Goal: Communication & Community: Answer question/provide support

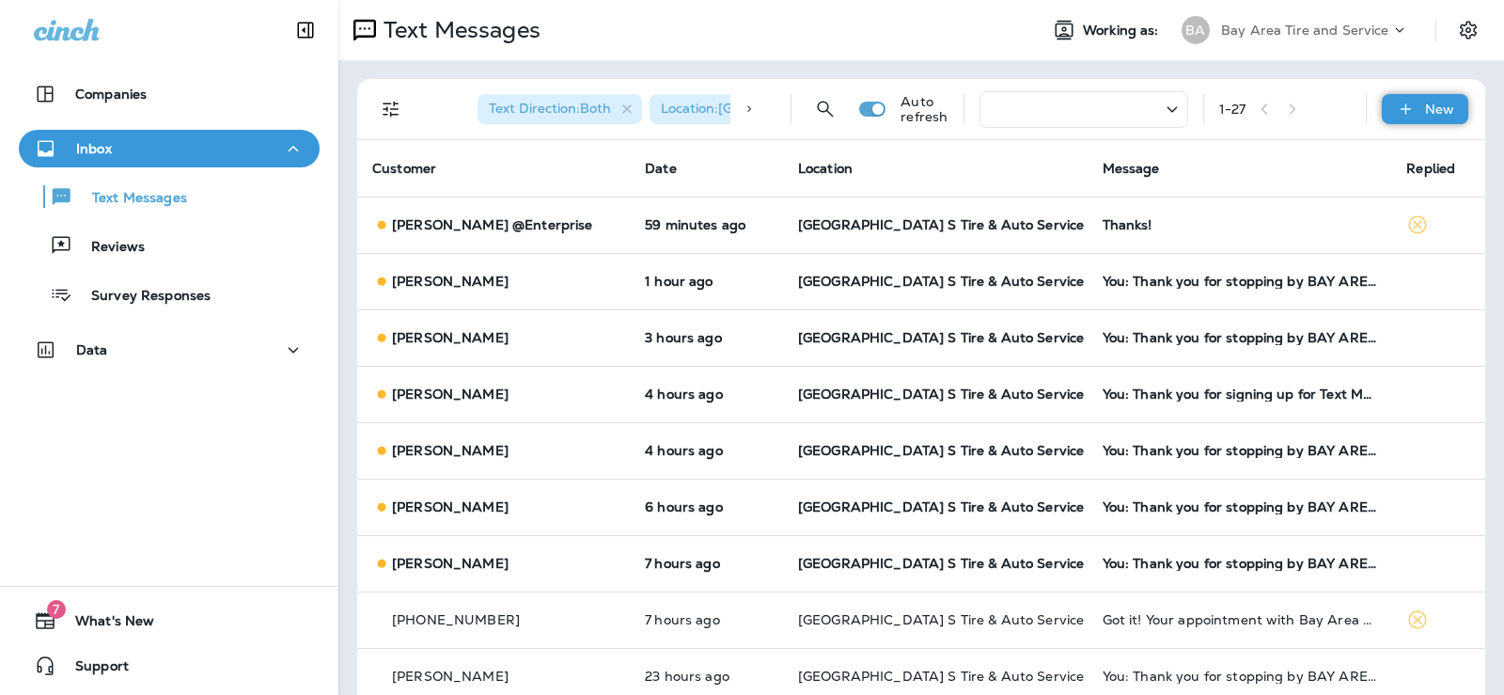
click at [1428, 117] on p "New" at bounding box center [1439, 109] width 29 height 15
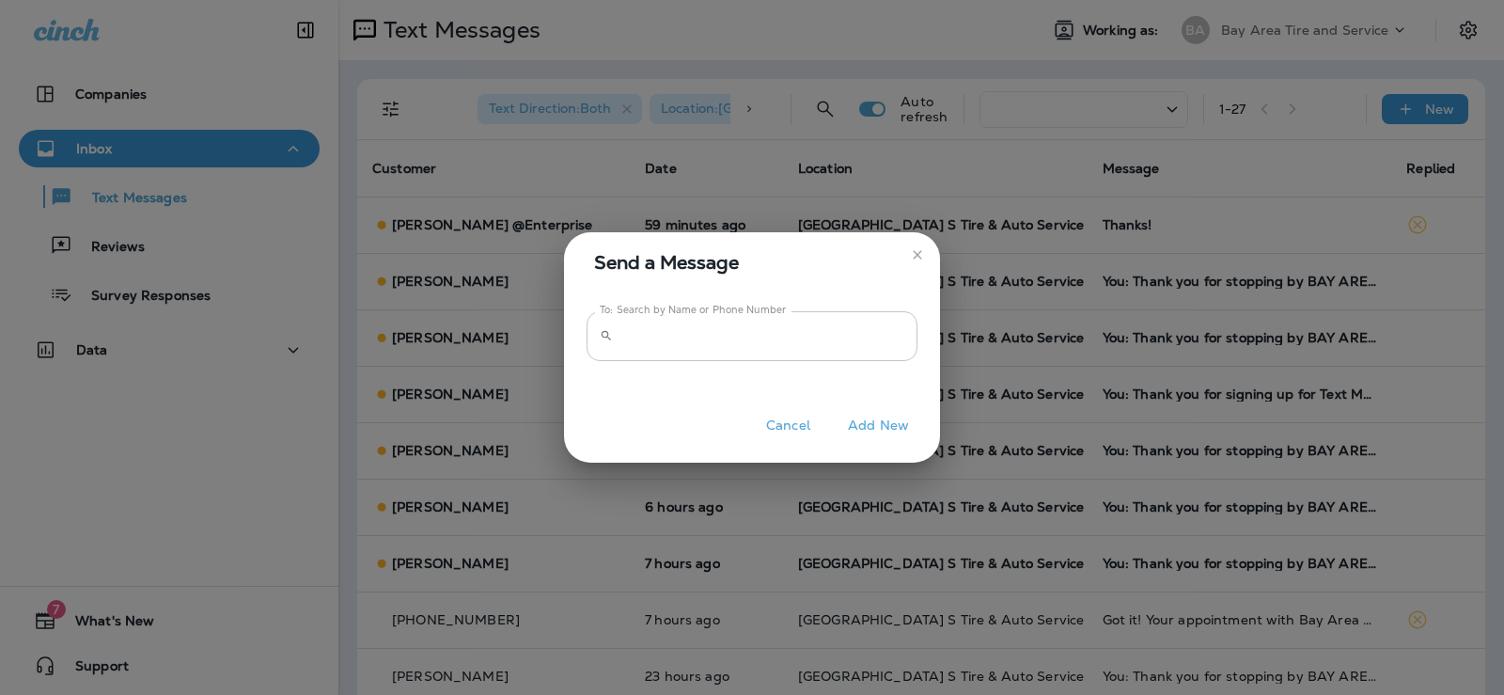
click at [606, 333] on icon at bounding box center [606, 335] width 13 height 13
drag, startPoint x: 649, startPoint y: 318, endPoint x: 642, endPoint y: 328, distance: 12.3
click at [642, 328] on input "To: Search by Name or Phone Number" at bounding box center [768, 336] width 297 height 50
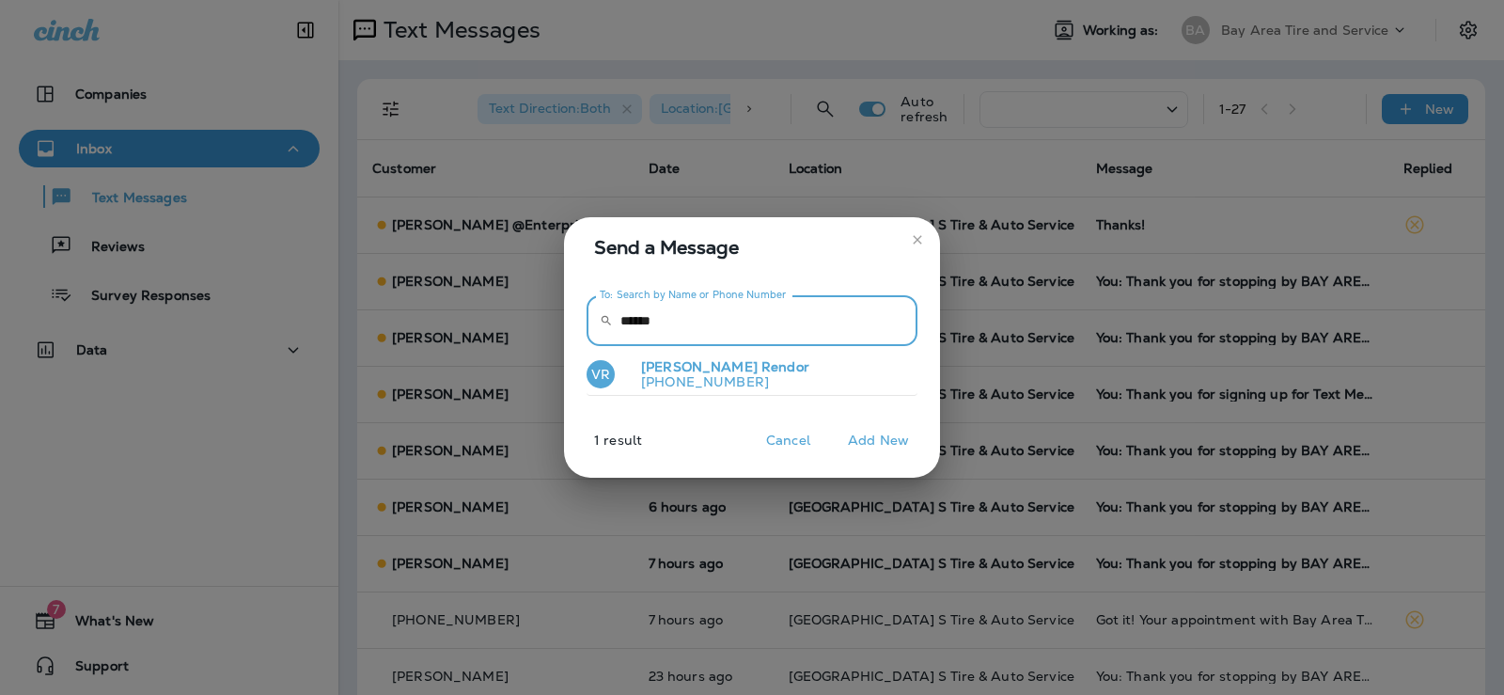
type input "******"
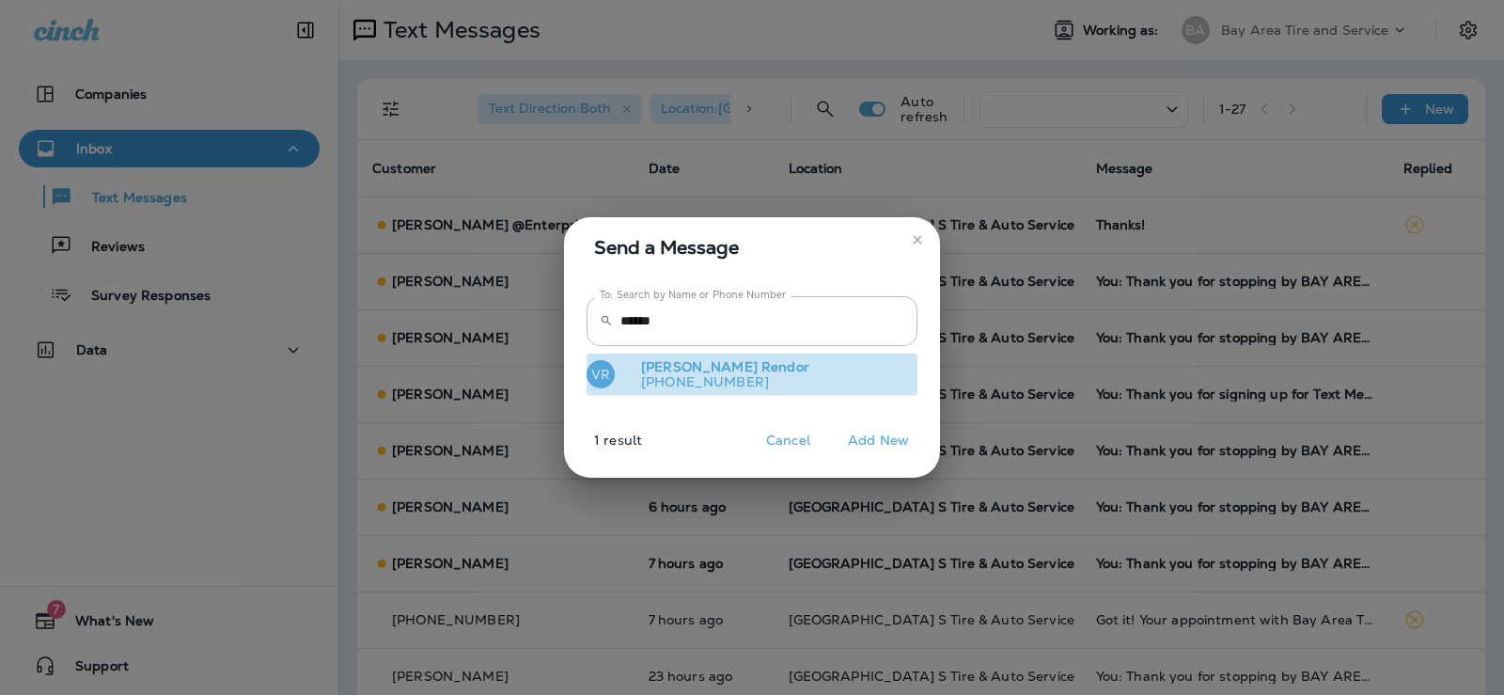
click at [669, 364] on span "[PERSON_NAME]" at bounding box center [699, 366] width 117 height 17
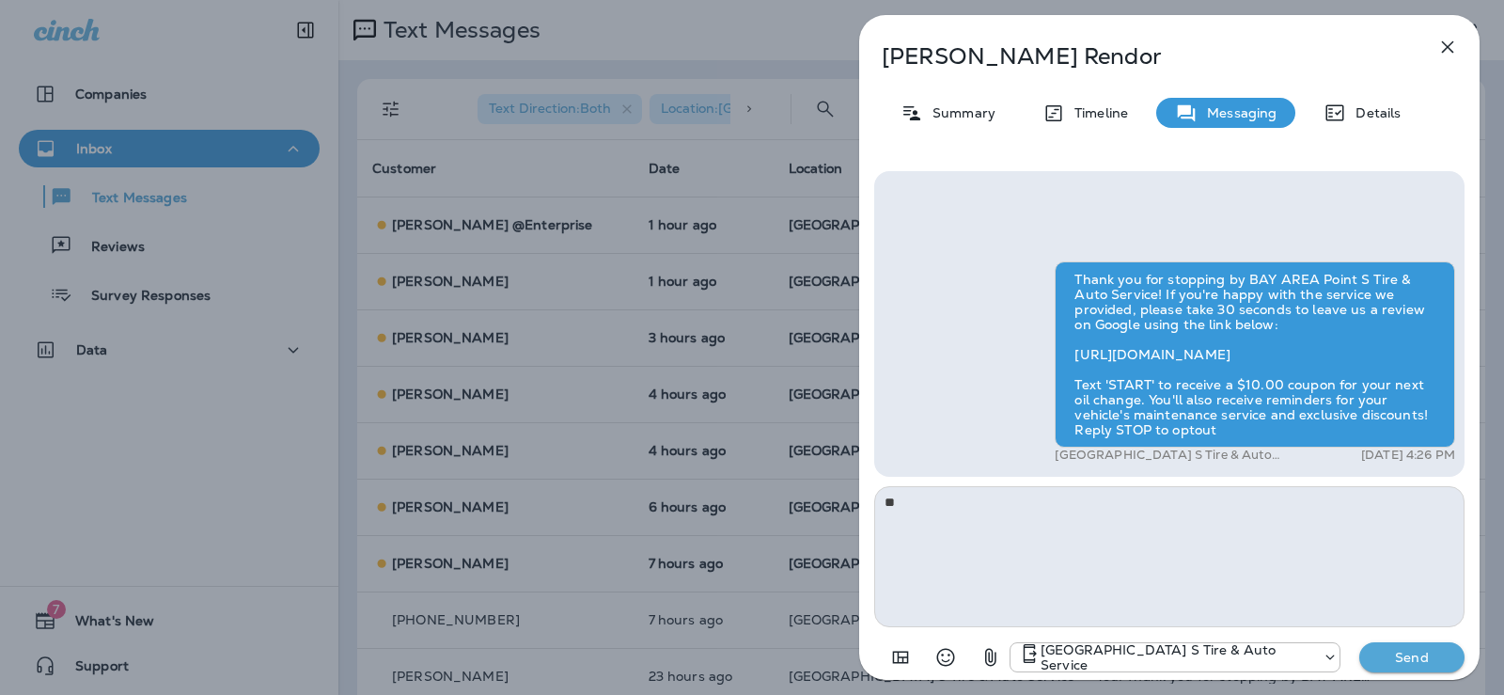
type textarea "*"
type textarea "**********"
click at [1411, 657] on p "Send" at bounding box center [1411, 657] width 79 height 17
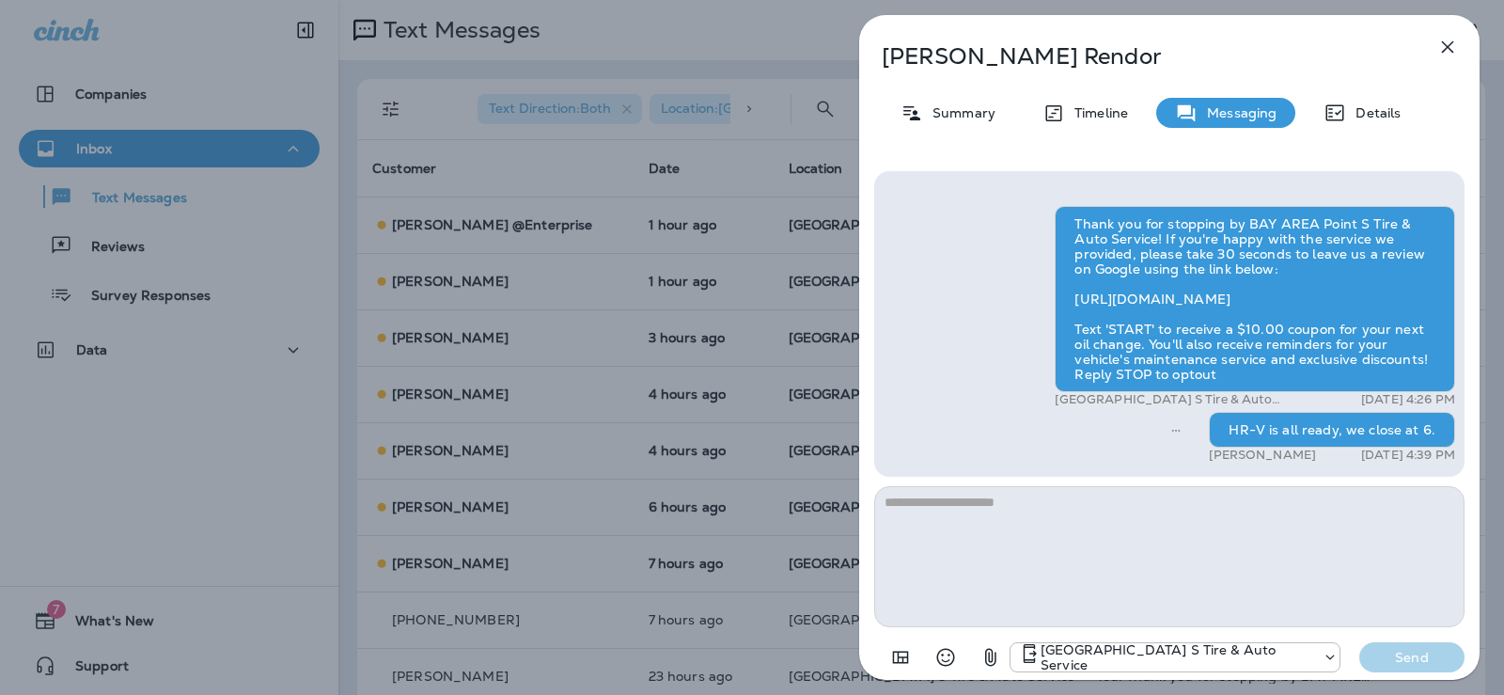
click at [1454, 39] on icon "button" at bounding box center [1447, 47] width 23 height 23
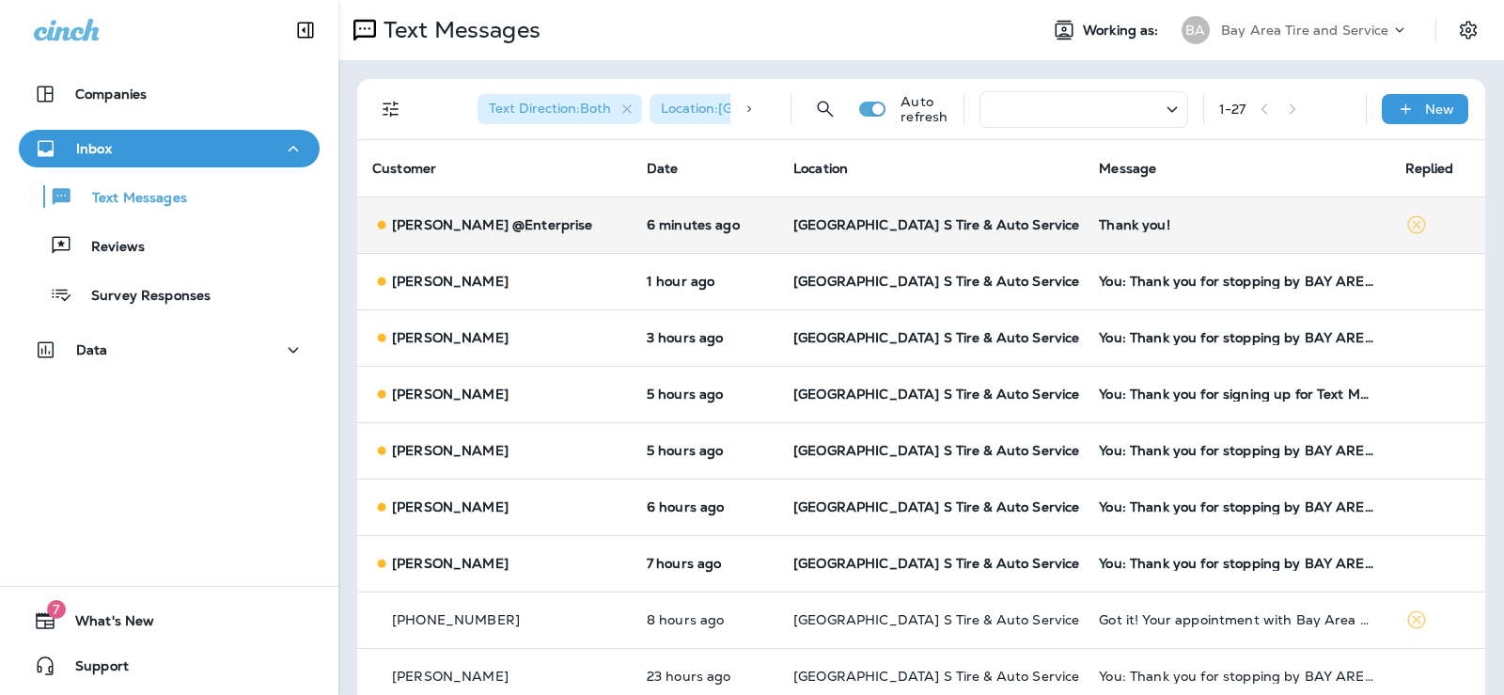
click at [856, 239] on td "[GEOGRAPHIC_DATA] S Tire & Auto Service" at bounding box center [930, 224] width 305 height 56
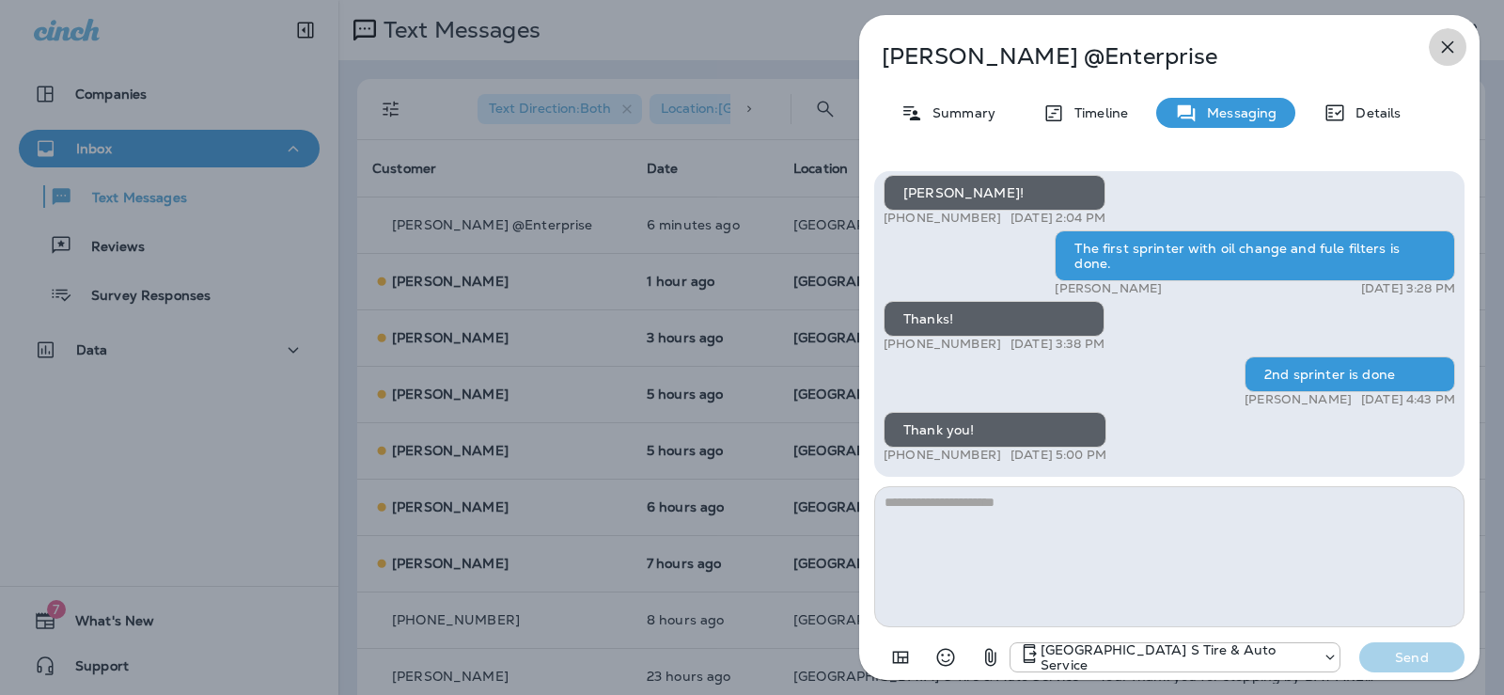
click at [1445, 54] on icon "button" at bounding box center [1447, 47] width 23 height 23
